Goal: Information Seeking & Learning: Learn about a topic

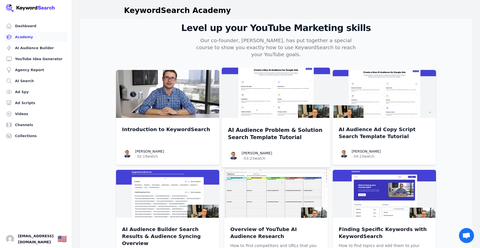
click at [280, 106] on img at bounding box center [276, 93] width 109 height 51
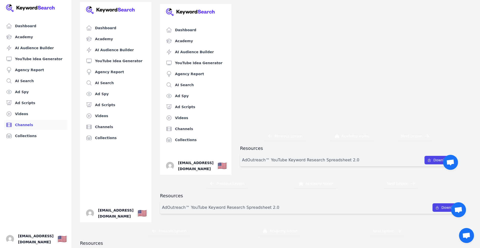
click at [27, 127] on link "Channels" at bounding box center [36, 125] width 64 height 10
click at [100, 117] on link "Videos" at bounding box center [116, 116] width 64 height 10
click at [106, 138] on link "Collections" at bounding box center [116, 138] width 64 height 10
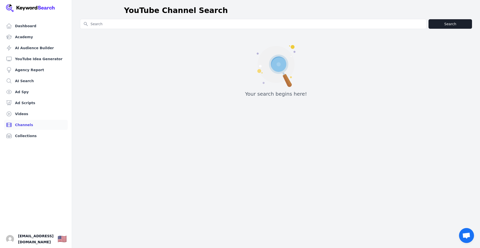
click at [22, 124] on link "Channels" at bounding box center [36, 125] width 64 height 10
click at [23, 115] on link "Videos" at bounding box center [36, 114] width 64 height 10
click at [31, 124] on link "Channels" at bounding box center [36, 125] width 64 height 10
click at [22, 38] on link "Academy" at bounding box center [36, 37] width 64 height 10
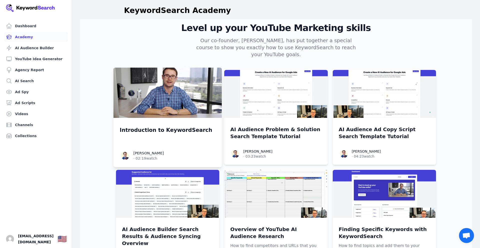
click at [148, 99] on img at bounding box center [168, 93] width 109 height 51
